Goal: Information Seeking & Learning: Learn about a topic

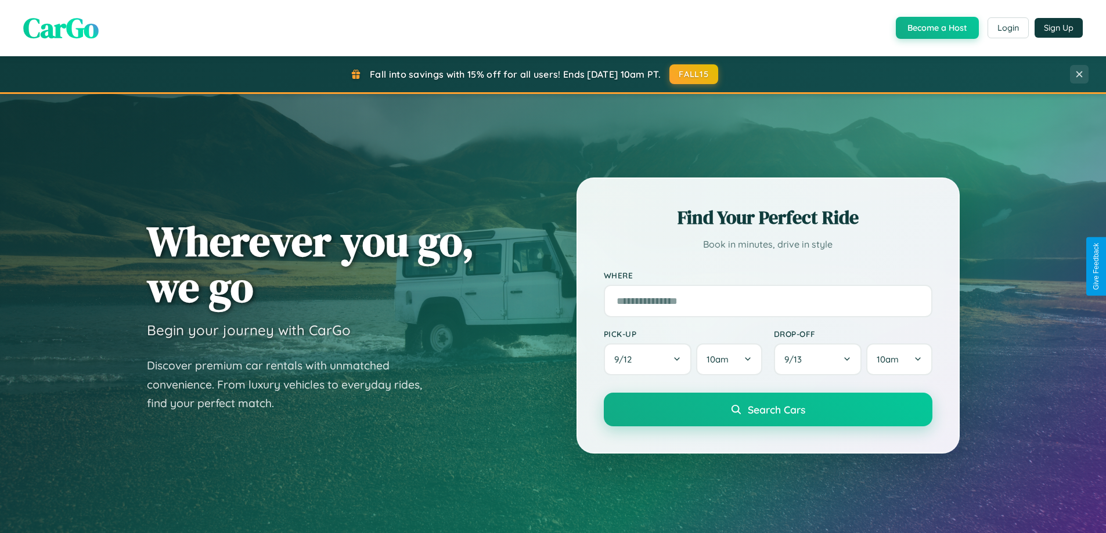
scroll to position [799, 0]
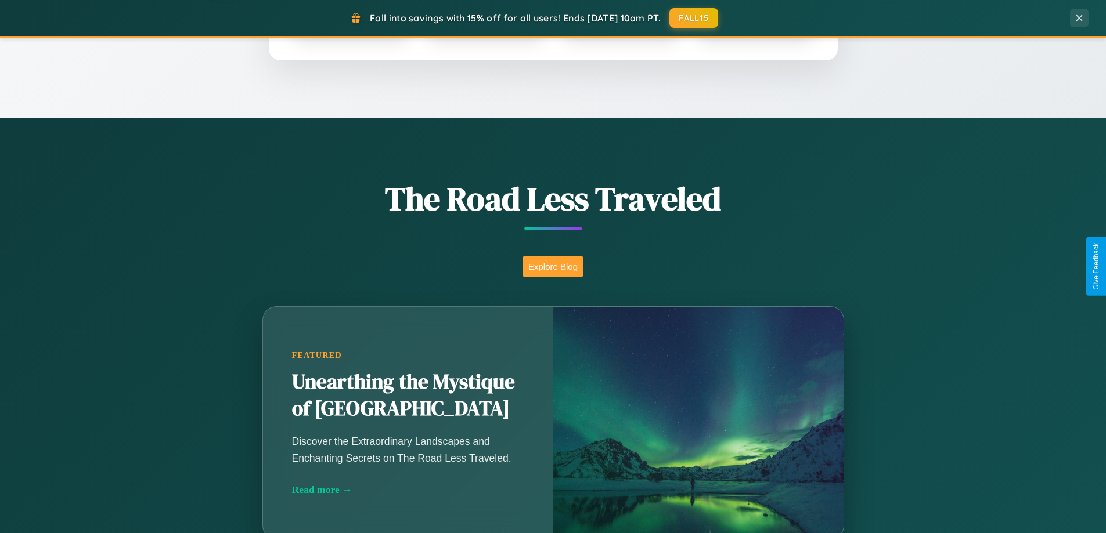
click at [552, 266] on button "Explore Blog" at bounding box center [552, 266] width 61 height 21
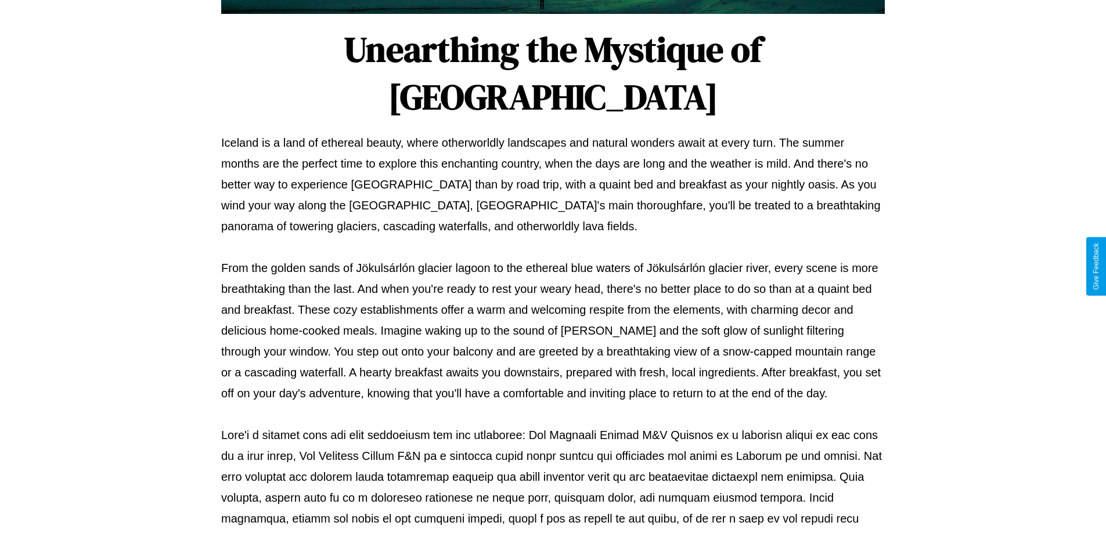
scroll to position [375, 0]
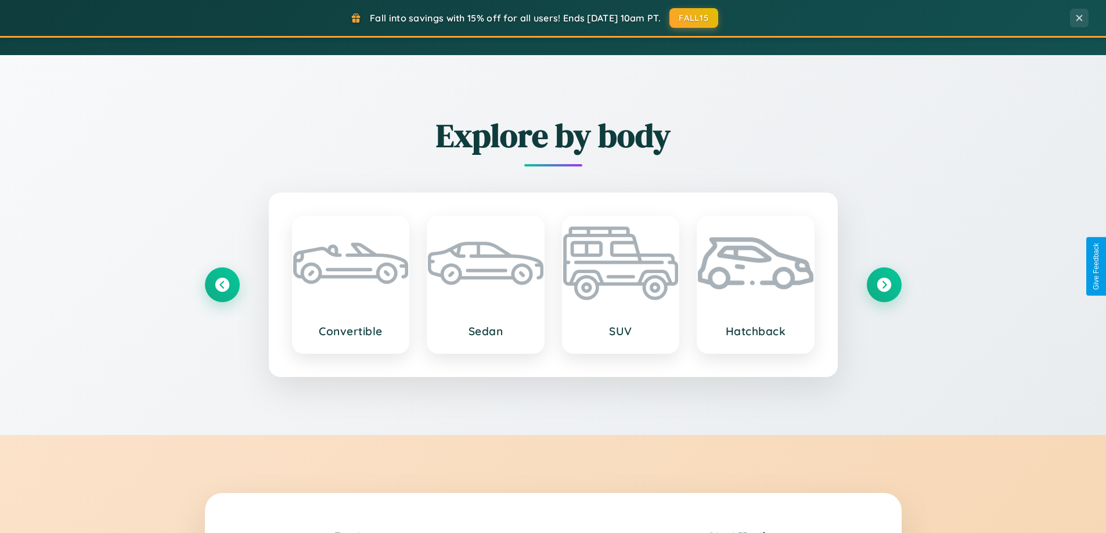
scroll to position [2233, 0]
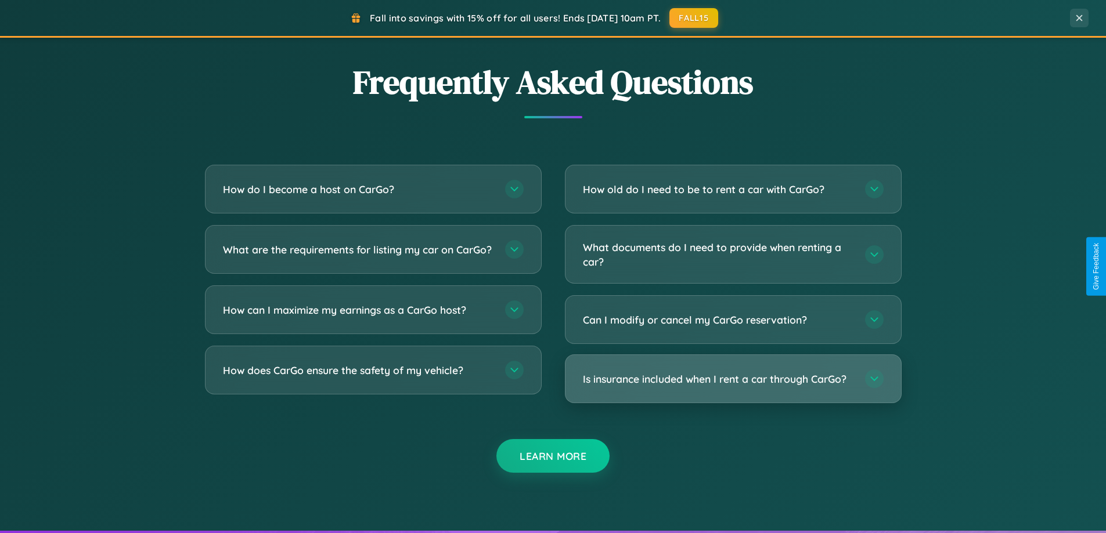
click at [732, 380] on h3 "Is insurance included when I rent a car through CarGo?" at bounding box center [718, 379] width 270 height 15
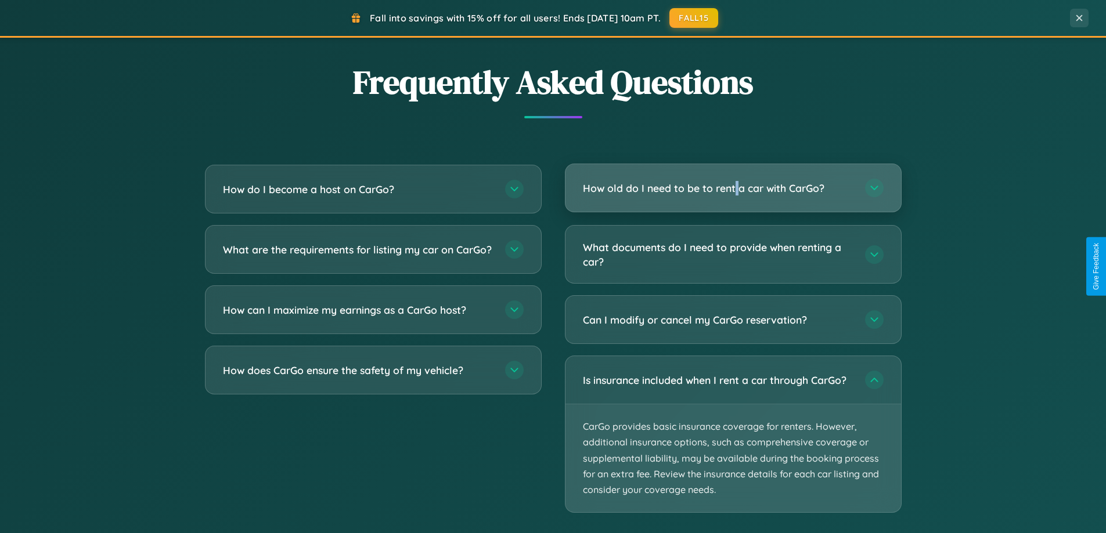
click at [732, 188] on h3 "How old do I need to be to rent a car with CarGo?" at bounding box center [718, 188] width 270 height 15
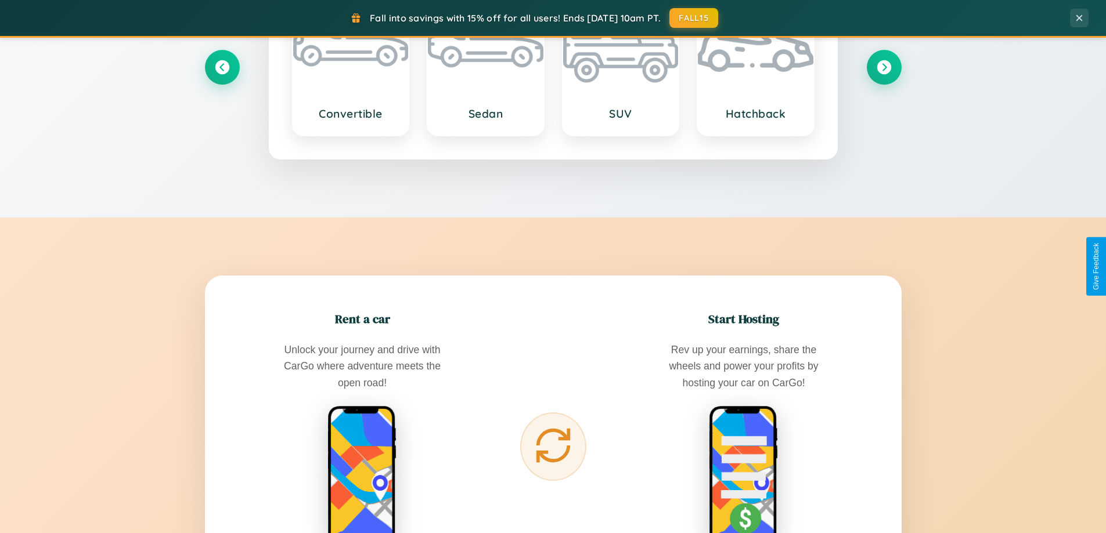
scroll to position [0, 0]
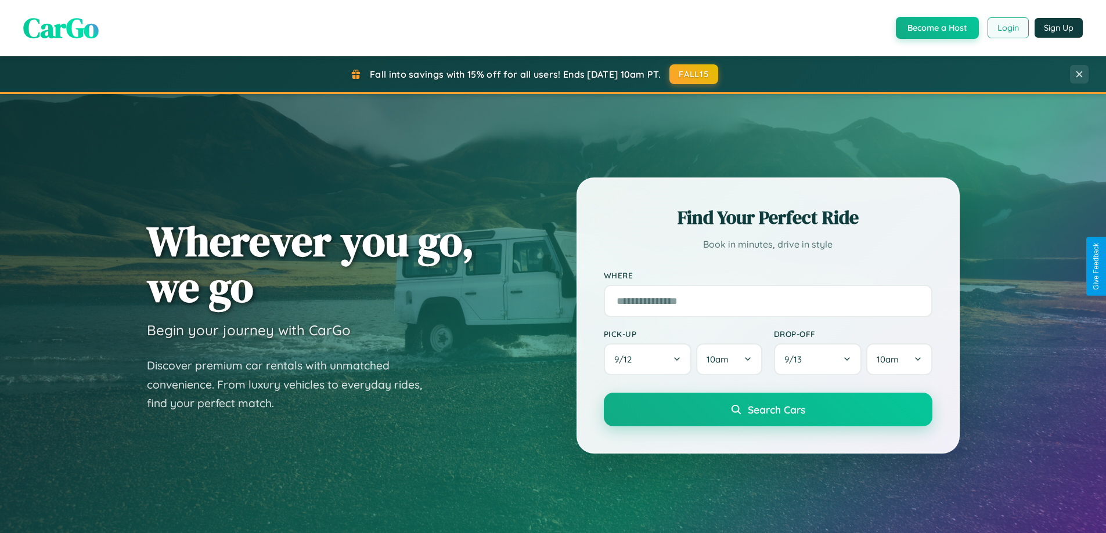
click at [1007, 28] on button "Login" at bounding box center [1007, 27] width 41 height 21
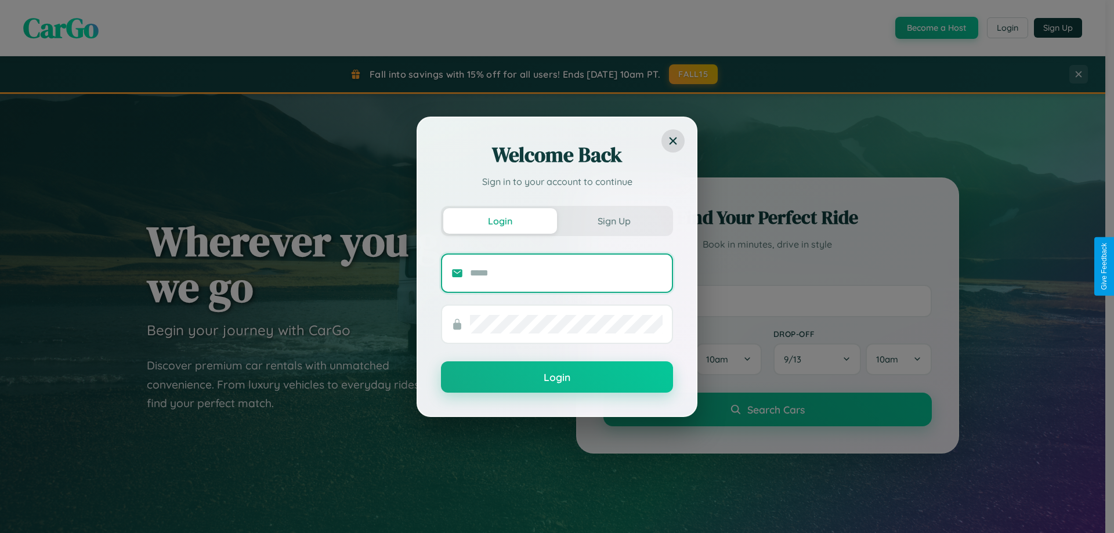
click at [566, 273] on input "text" at bounding box center [566, 273] width 193 height 19
type input "**********"
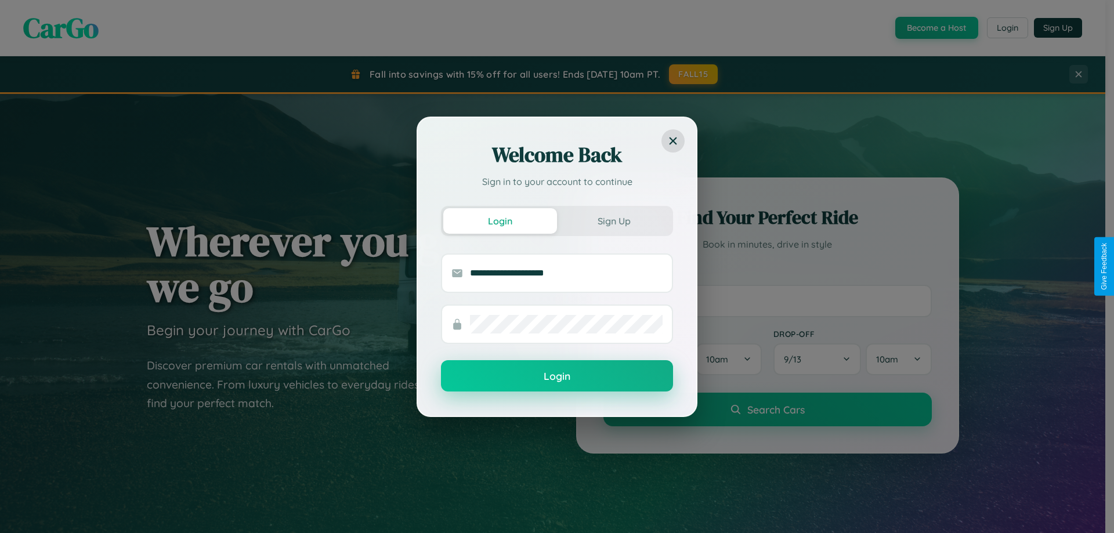
click at [557, 377] on button "Login" at bounding box center [557, 375] width 232 height 31
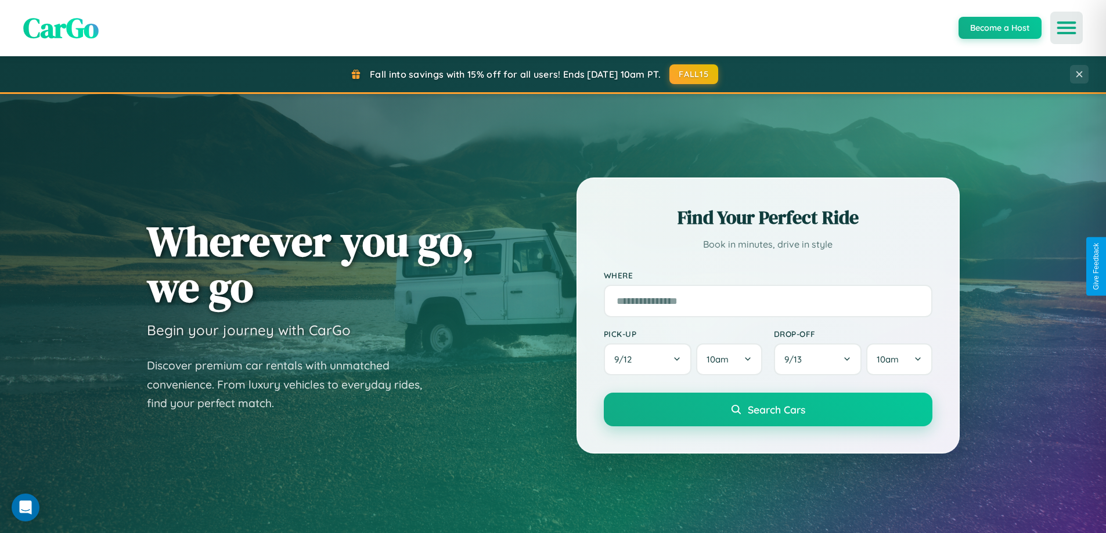
click at [1066, 28] on icon "Open menu" at bounding box center [1066, 28] width 17 height 10
